Goal: Transaction & Acquisition: Purchase product/service

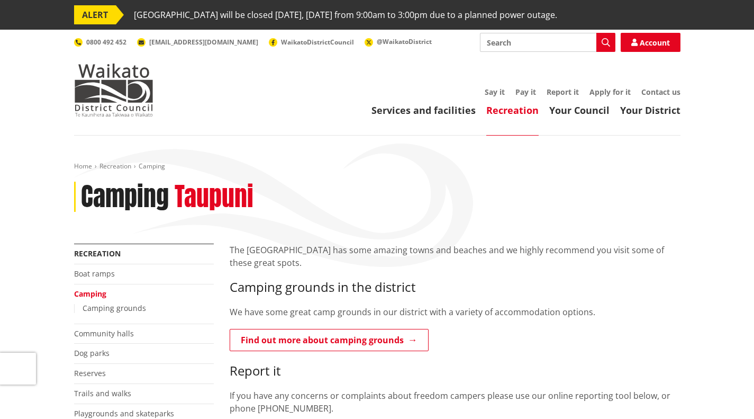
click at [544, 48] on input "Search" at bounding box center [547, 42] width 135 height 19
type input "stat decliration"
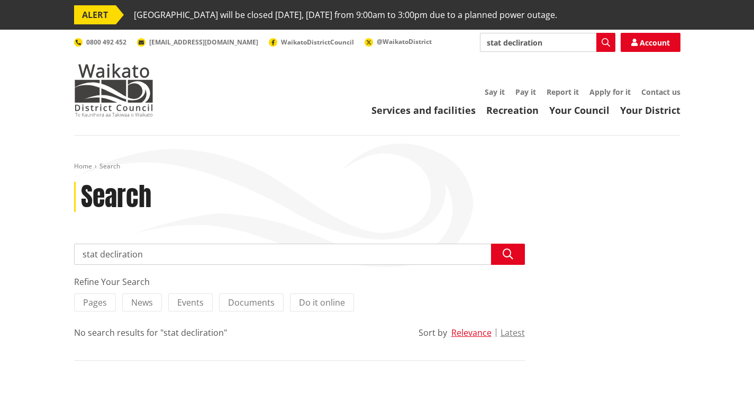
click at [144, 253] on input "stat decliration" at bounding box center [299, 253] width 451 height 21
type input "s"
click at [125, 254] on input "Search" at bounding box center [299, 253] width 451 height 21
click at [528, 93] on link "Pay it" at bounding box center [525, 92] width 21 height 10
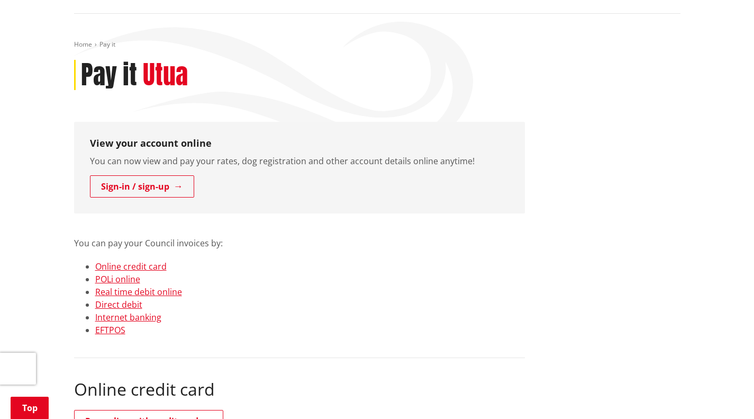
scroll to position [134, 0]
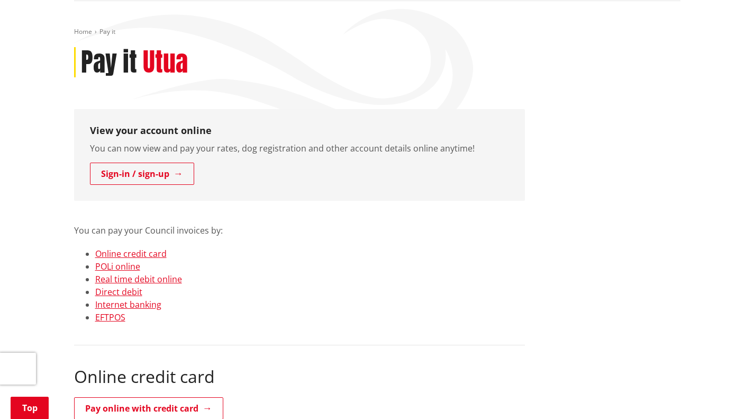
click at [130, 268] on link "POLi online" at bounding box center [117, 266] width 45 height 12
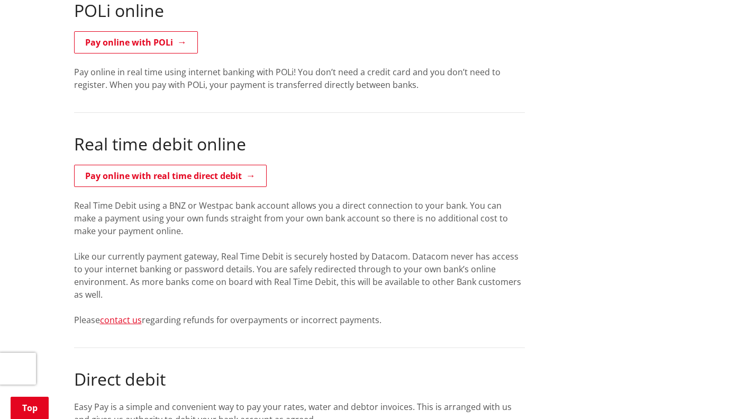
click at [220, 177] on link "Pay online with real time direct debit" at bounding box center [170, 176] width 193 height 22
